Goal: Task Accomplishment & Management: Manage account settings

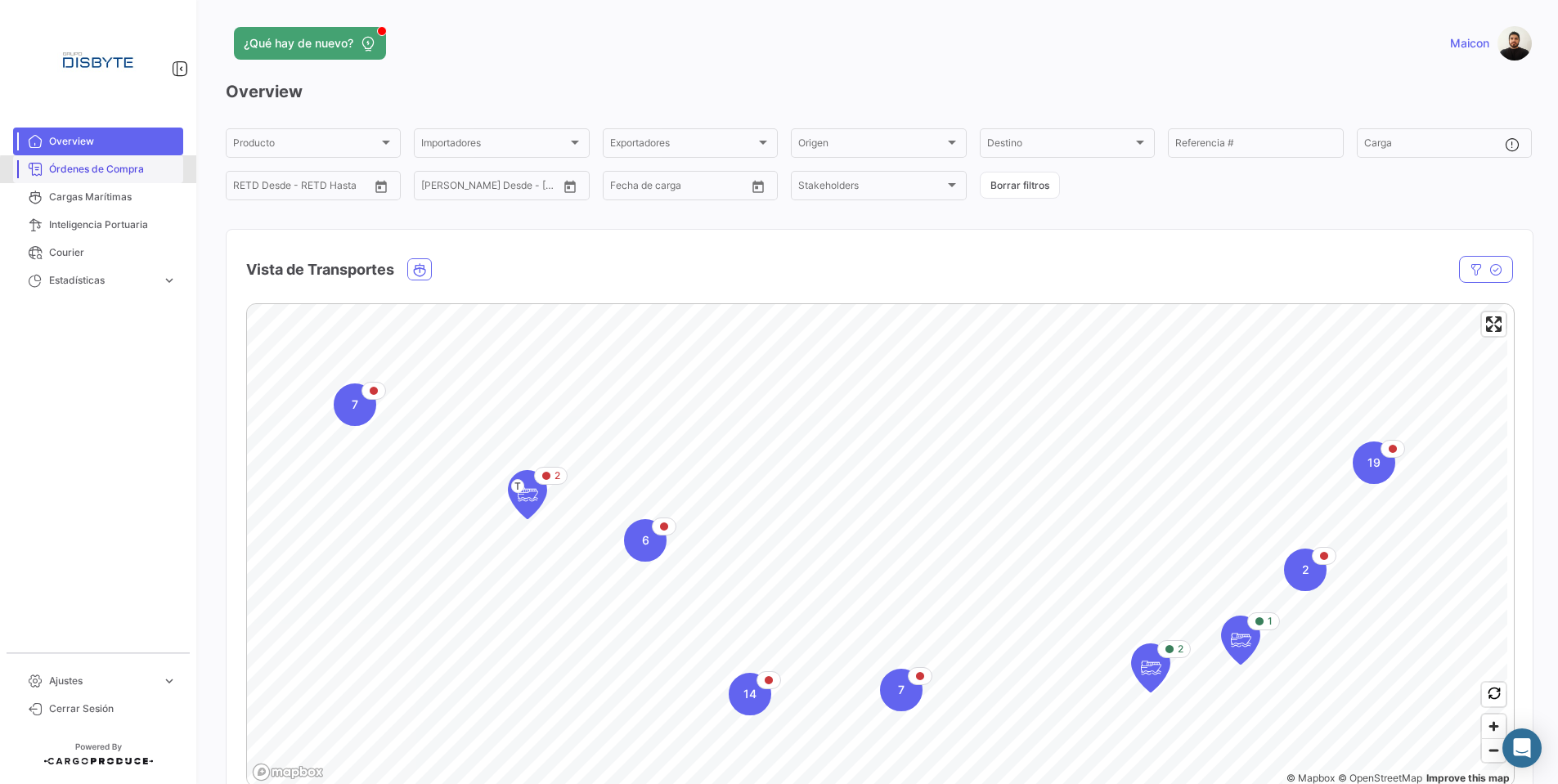
click at [121, 172] on span "Órdenes de Compra" at bounding box center [113, 169] width 128 height 14
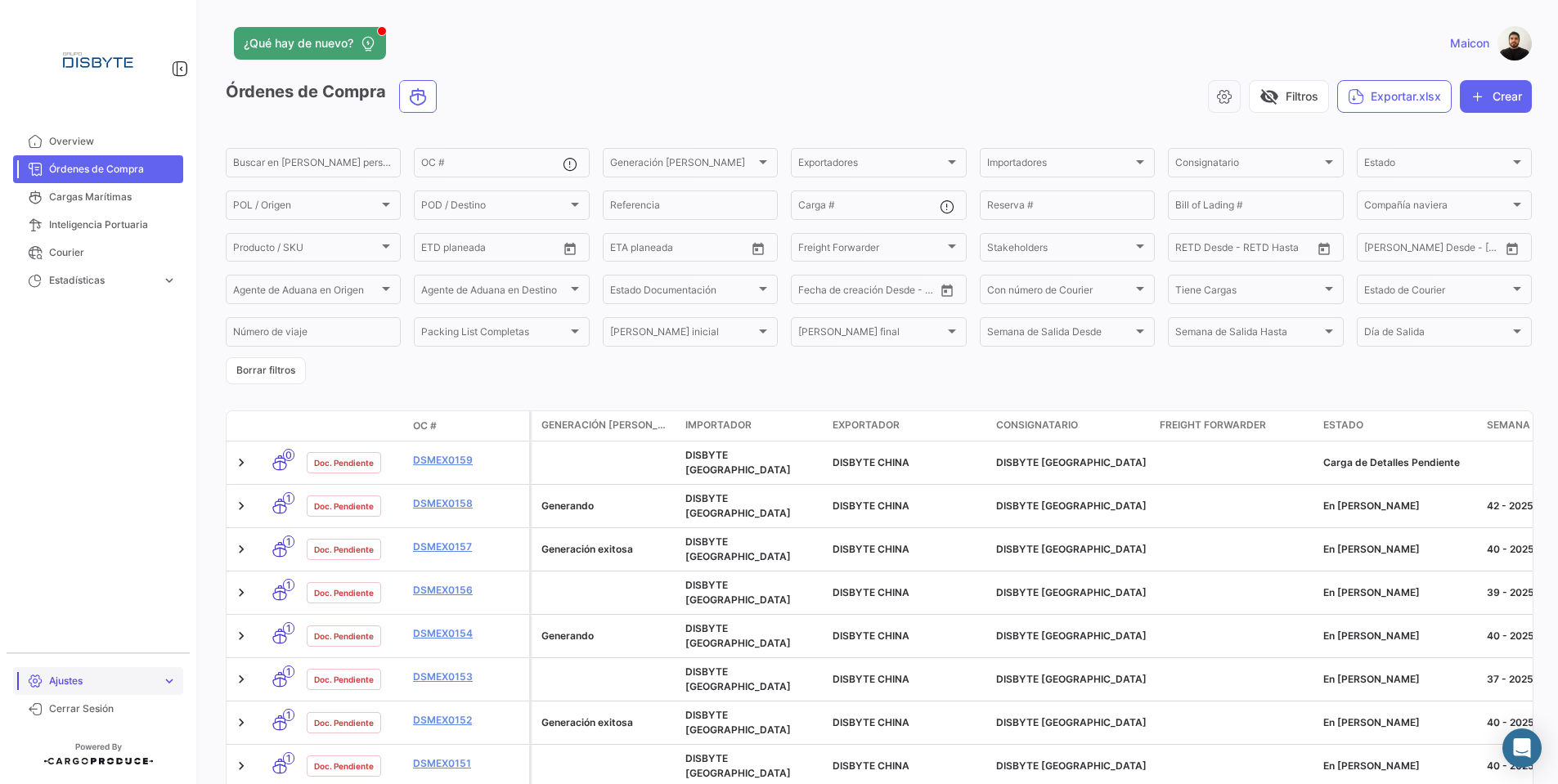
click at [115, 680] on span "Ajustes" at bounding box center [103, 681] width 106 height 14
click at [1463, 49] on span "Maicon" at bounding box center [1470, 43] width 40 height 16
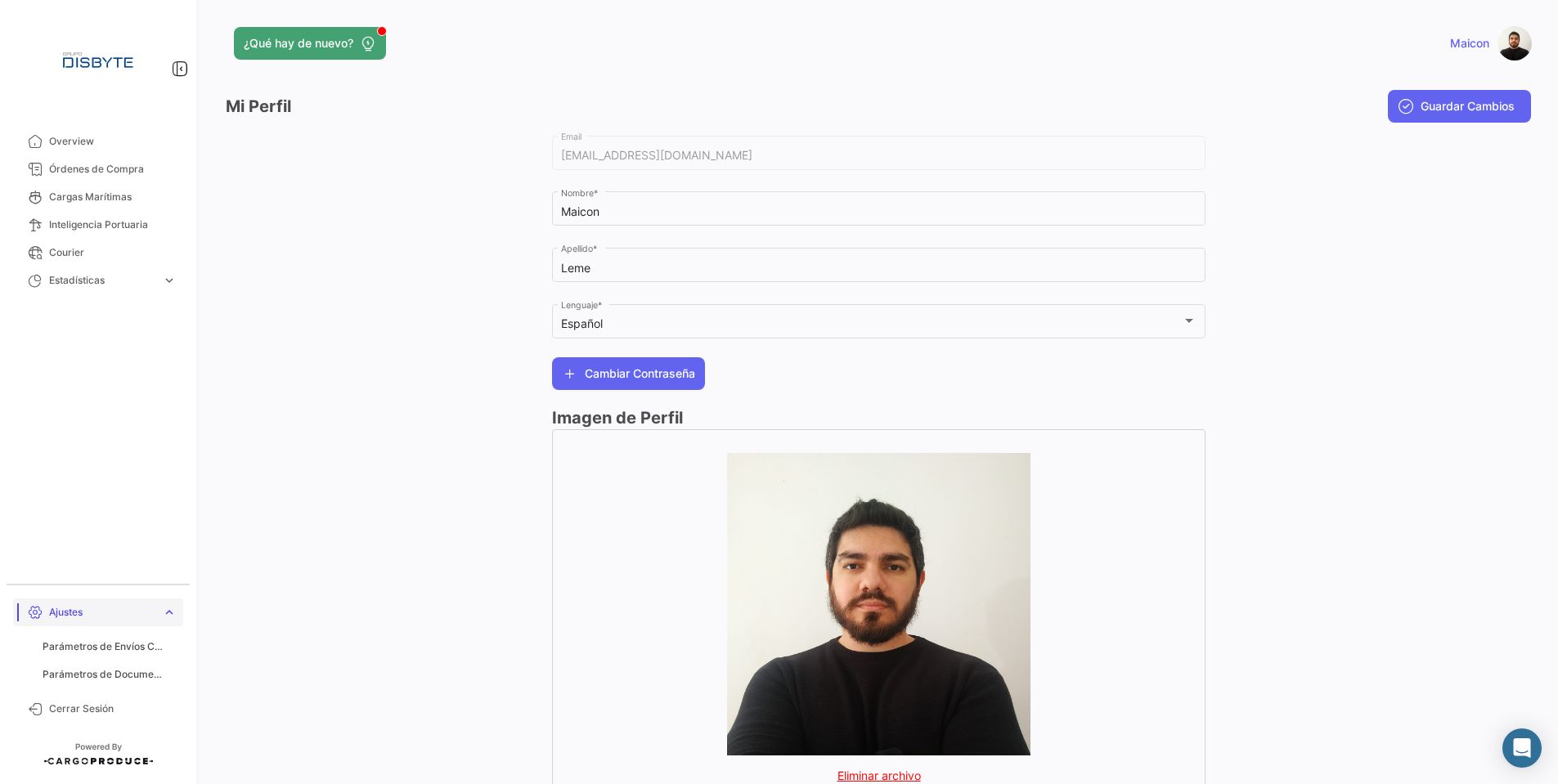
click at [87, 611] on span "Ajustes" at bounding box center [103, 612] width 106 height 14
click at [88, 140] on span "Overview" at bounding box center [113, 141] width 128 height 14
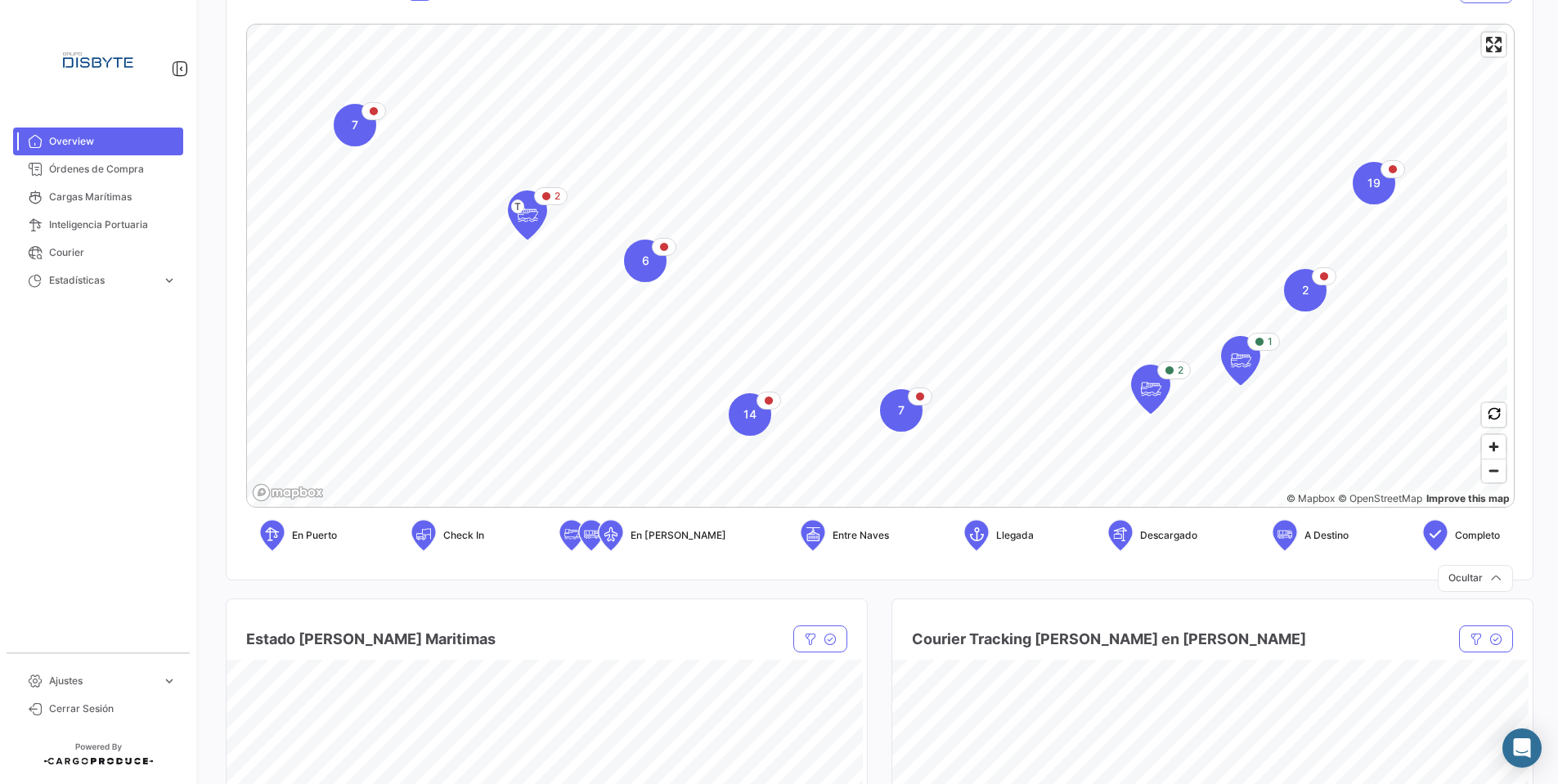
scroll to position [294, 0]
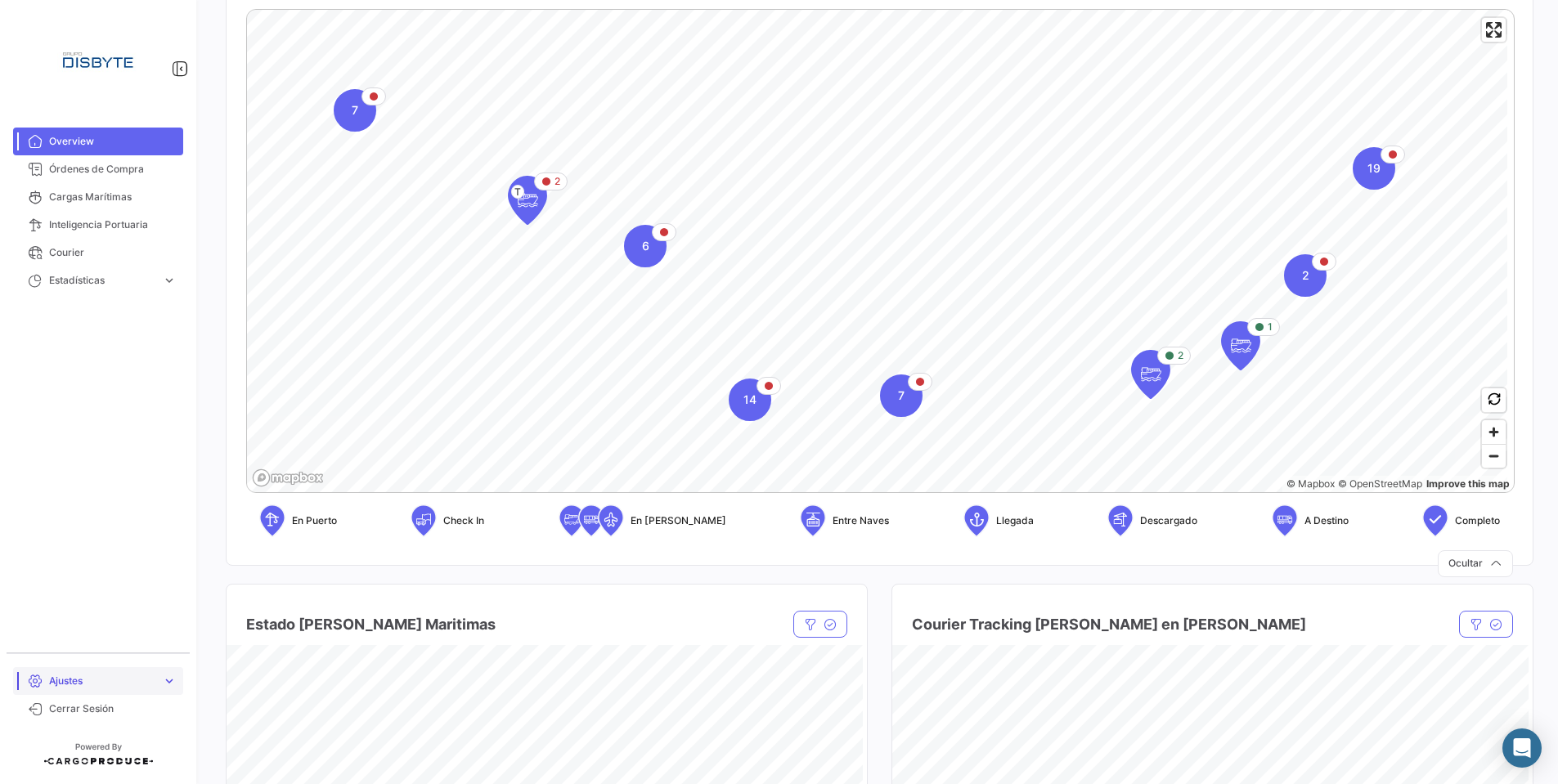
click at [67, 673] on span "Ajustes" at bounding box center [103, 681] width 106 height 14
click at [76, 644] on span "Parámetros de Envíos Cargas Marítimas" at bounding box center [104, 646] width 124 height 14
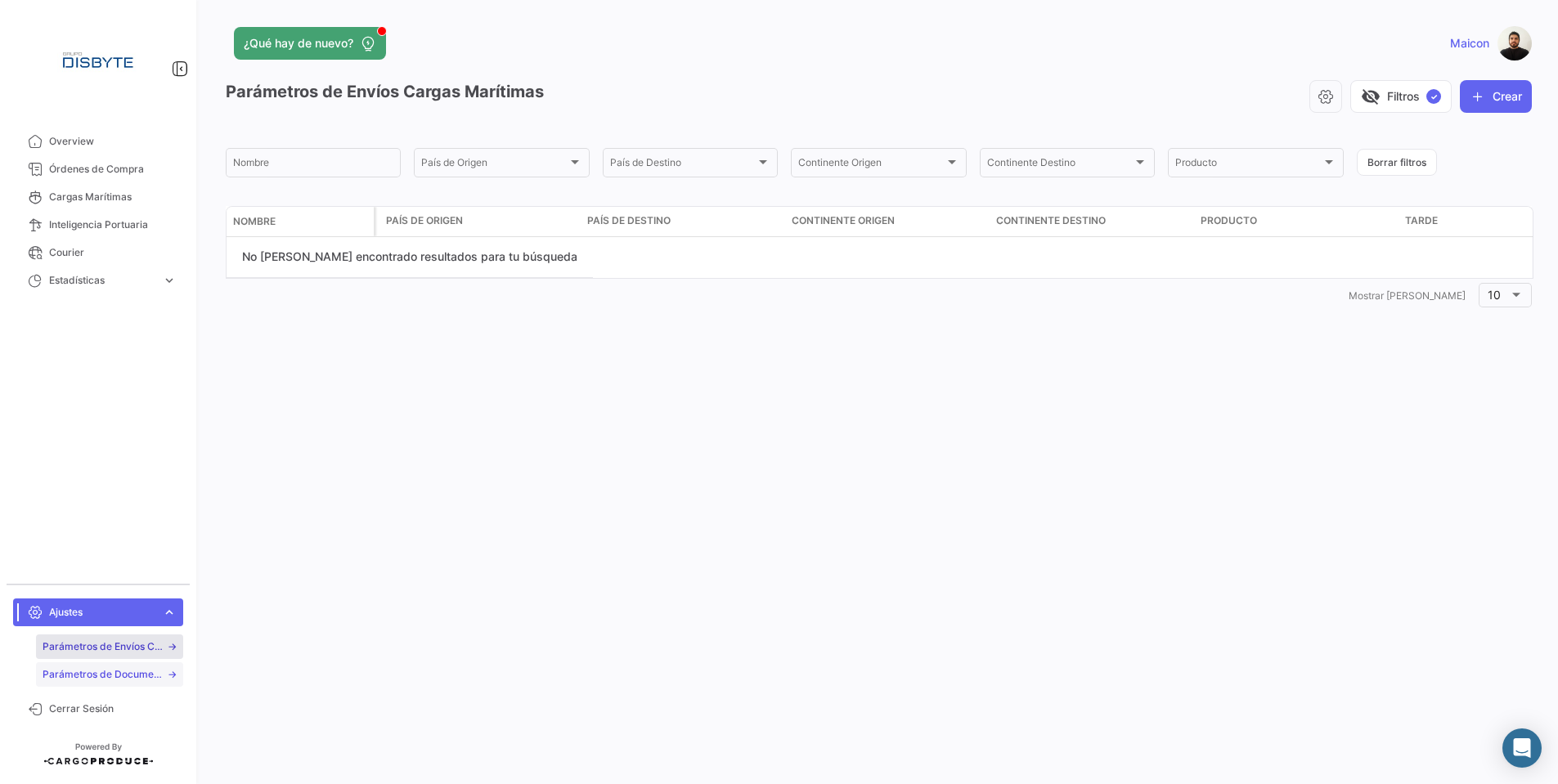
scroll to position [1, 0]
click at [88, 45] on img at bounding box center [98, 59] width 82 height 82
click at [70, 71] on img at bounding box center [98, 59] width 82 height 82
click at [51, 140] on span "Overview" at bounding box center [113, 140] width 128 height 14
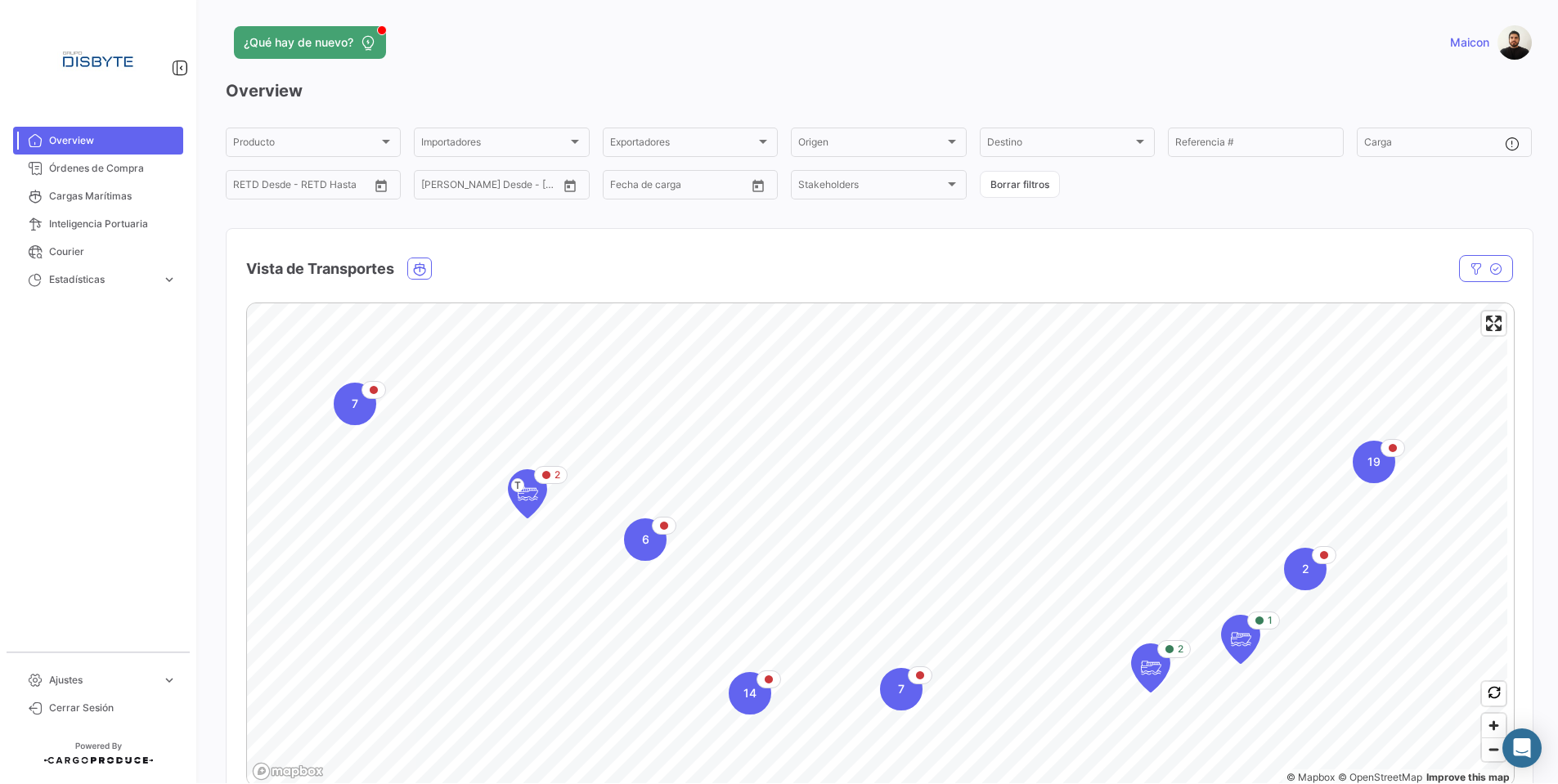
click at [1469, 50] on link "Maicon" at bounding box center [1491, 42] width 82 height 34
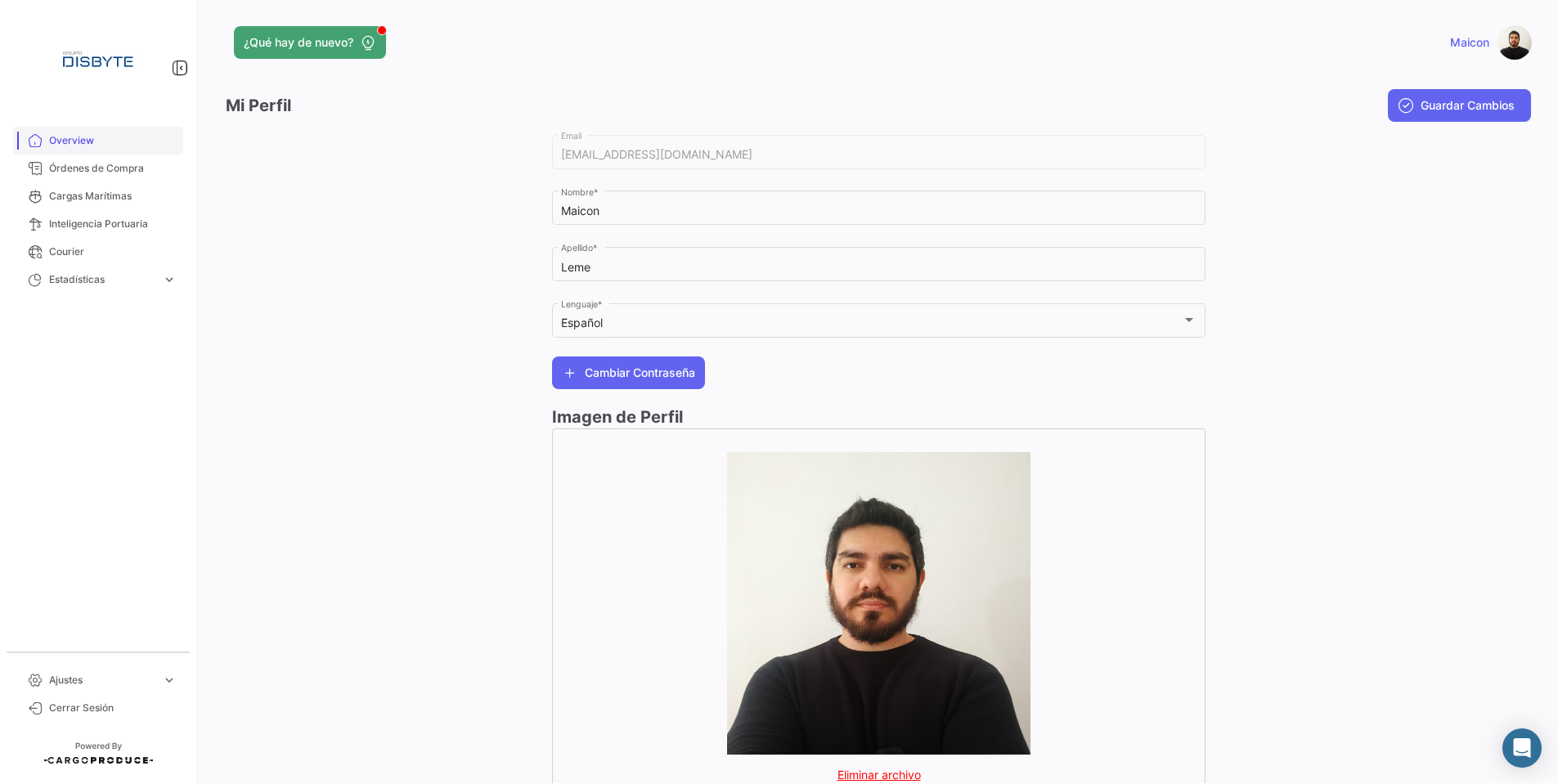
click at [59, 131] on link "Overview" at bounding box center [98, 140] width 170 height 28
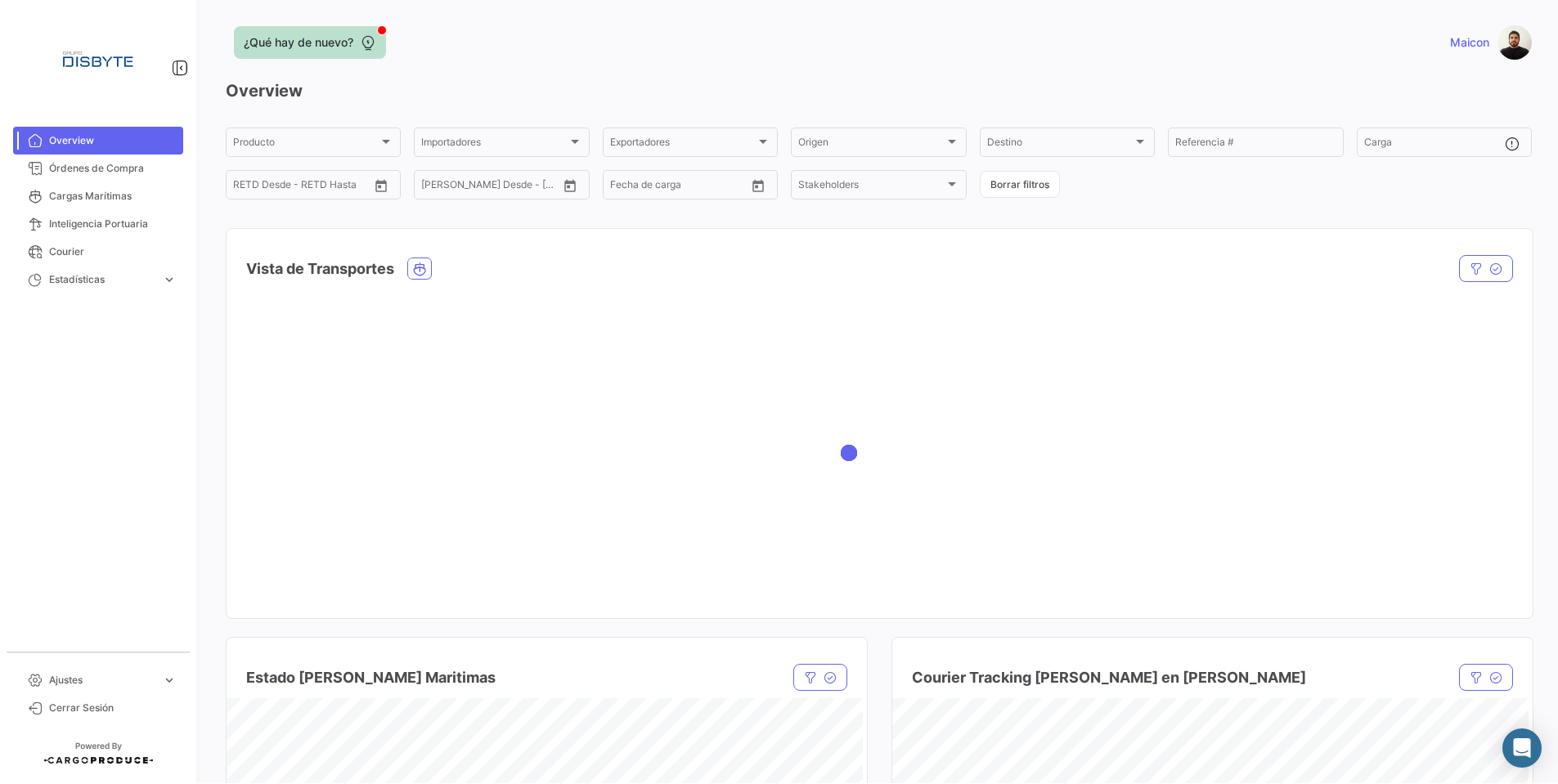
click at [264, 40] on span "¿Qué hay de nuevo?" at bounding box center [299, 42] width 110 height 16
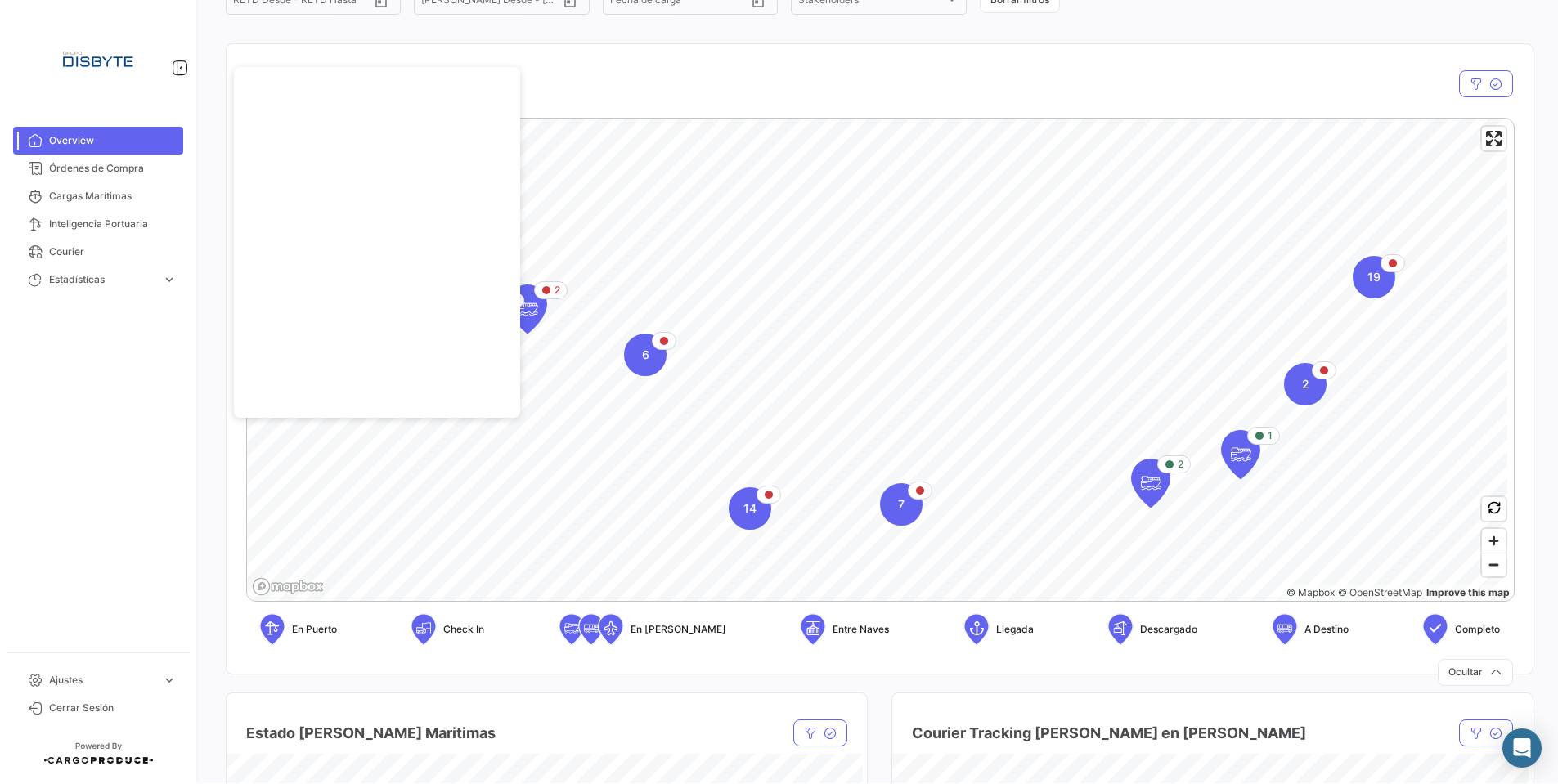
scroll to position [196, 0]
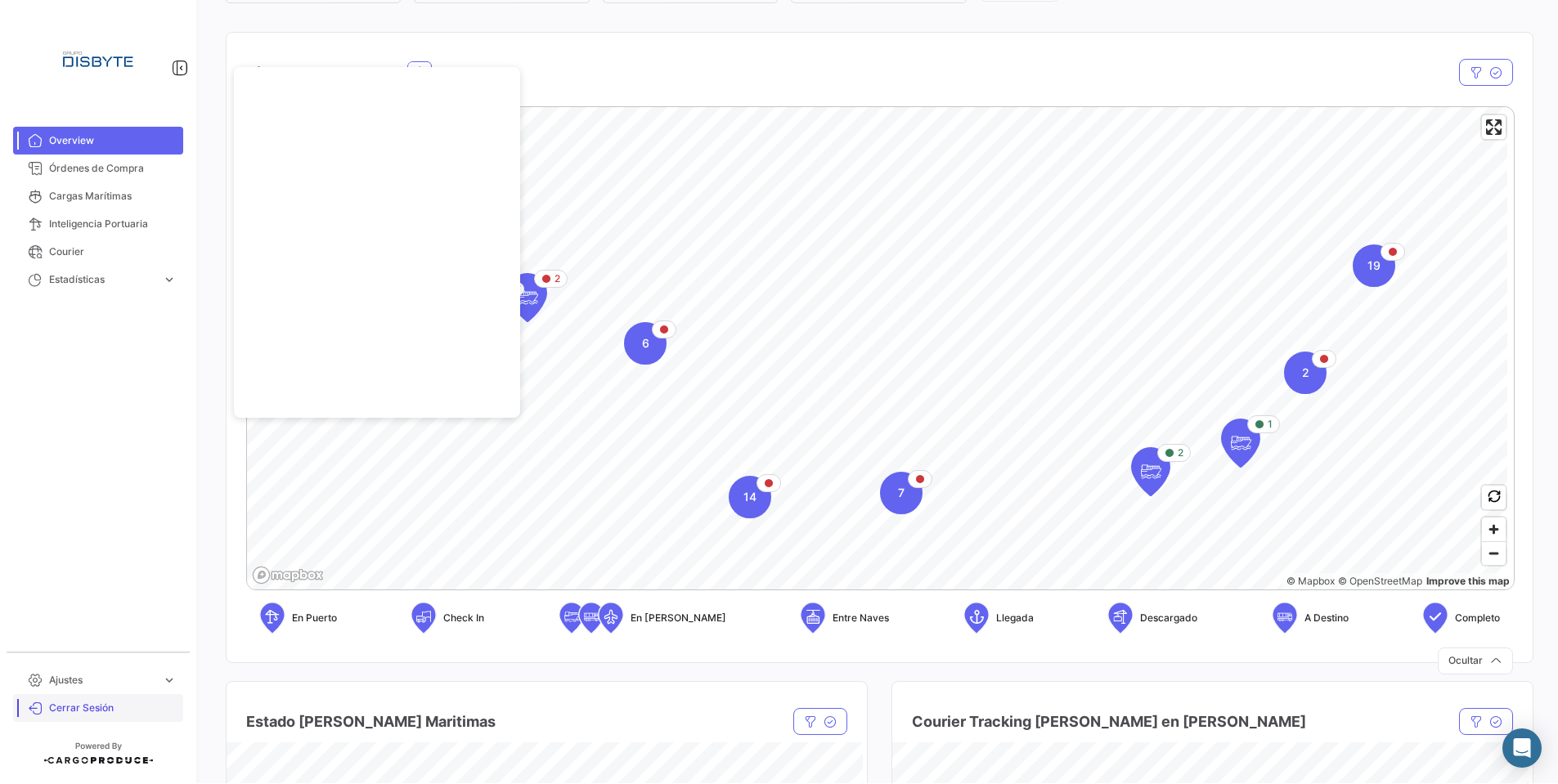
click at [91, 700] on span "Cerrar Sesión" at bounding box center [113, 708] width 128 height 14
